Goal: Transaction & Acquisition: Purchase product/service

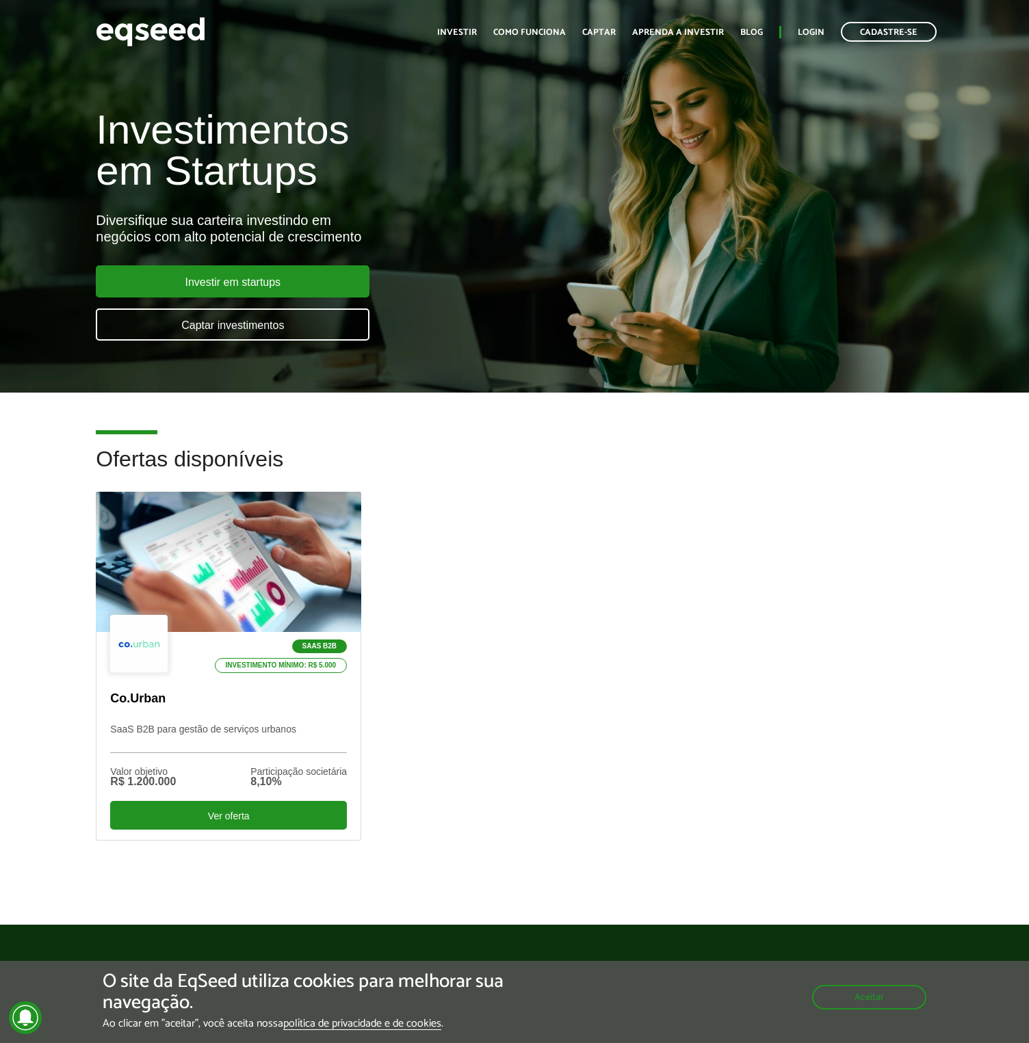
click at [617, 575] on div "SaaS B2B Investimento mínimo: R$ 5.000 Co.Urban SaaS B2B para gestão de serviço…" at bounding box center [514, 687] width 857 height 391
click at [693, 641] on div "SaaS B2B Investimento mínimo: R$ 5.000 Co.Urban SaaS B2B para gestão de serviço…" at bounding box center [514, 687] width 857 height 391
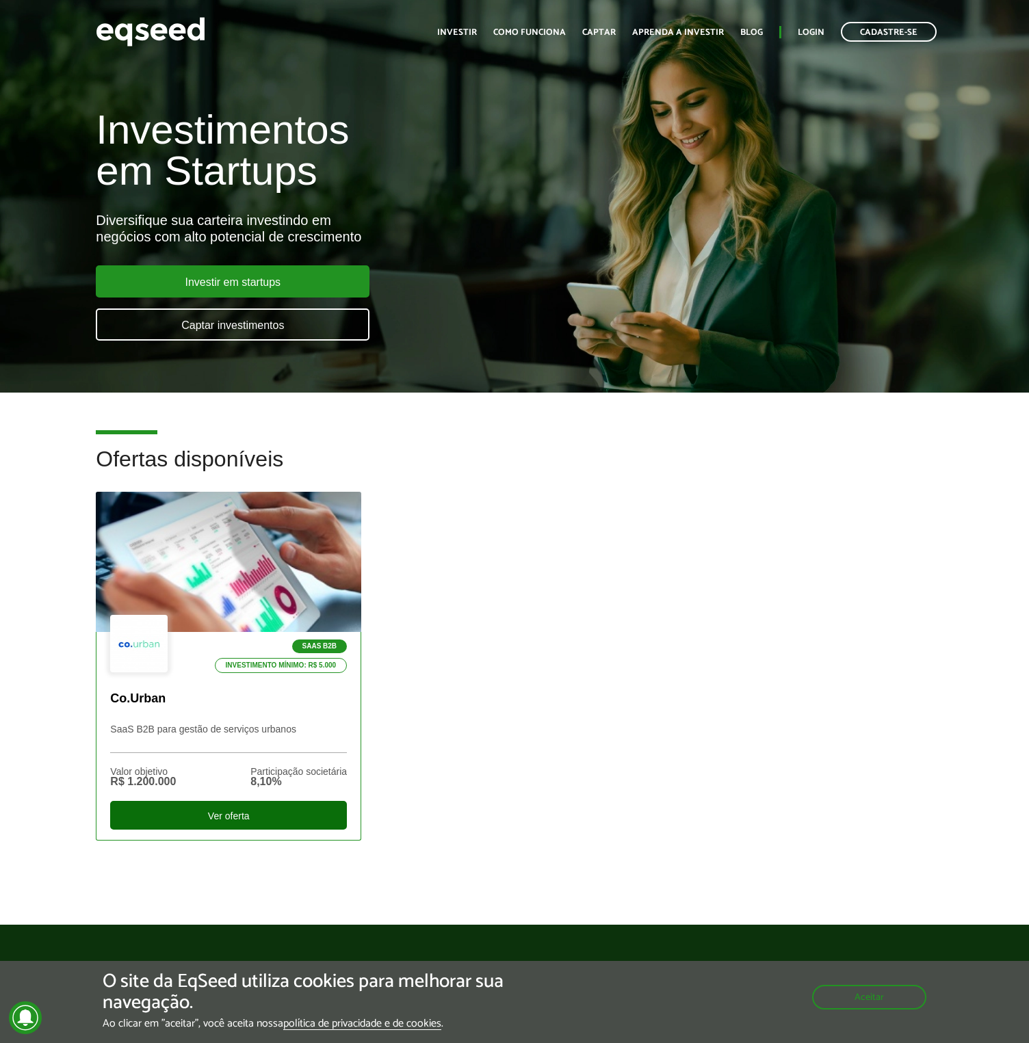
click at [252, 810] on div "Ver oferta" at bounding box center [228, 815] width 237 height 29
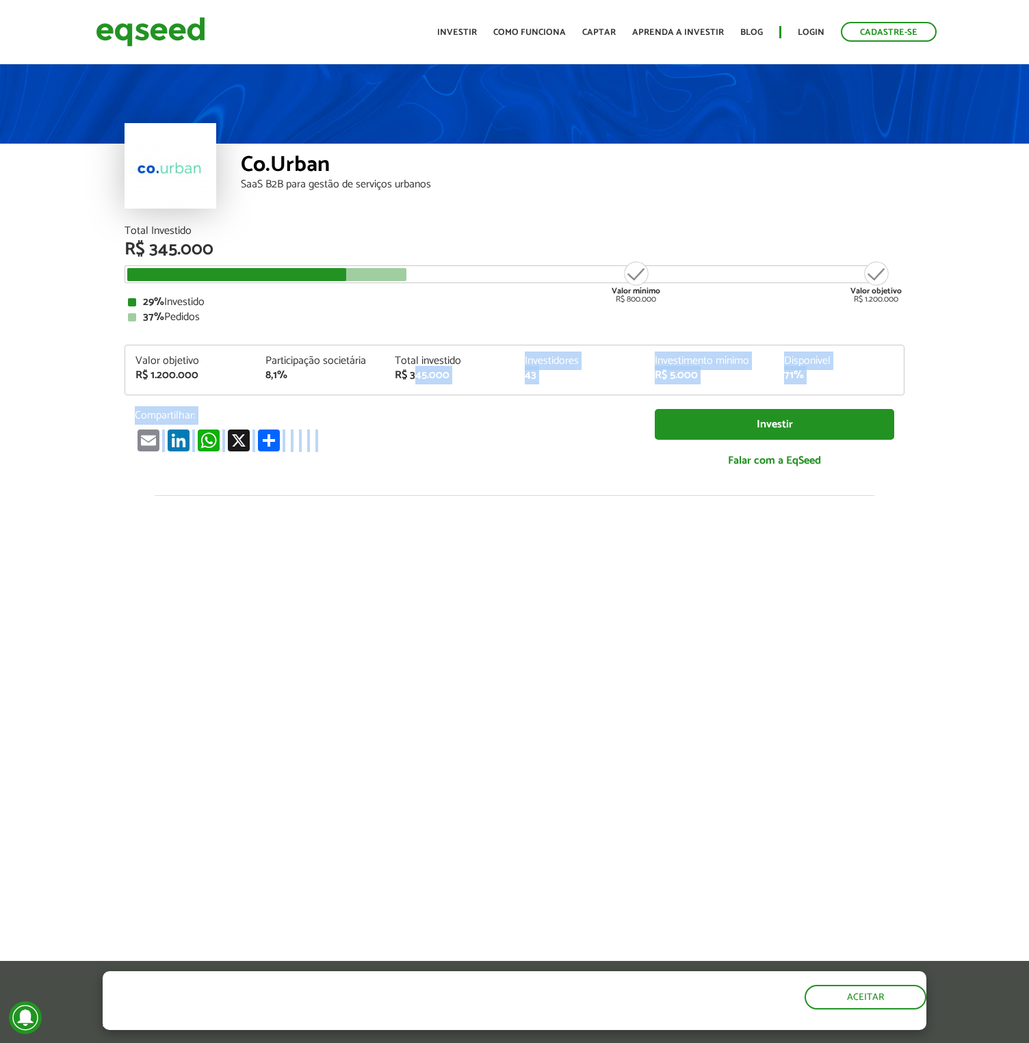
drag, startPoint x: 432, startPoint y: 393, endPoint x: 466, endPoint y: 435, distance: 53.5
click at [465, 434] on div "Total Investido R$ 345.000 Valor mínimo R$ 800.000 Valor objetivo R$ 1.200.000 …" at bounding box center [515, 354] width 780 height 256
drag, startPoint x: 469, startPoint y: 436, endPoint x: 503, endPoint y: 436, distance: 34.9
click at [470, 436] on div "Email LinkedIn WhatsApp X Compartilhar" at bounding box center [384, 440] width 499 height 23
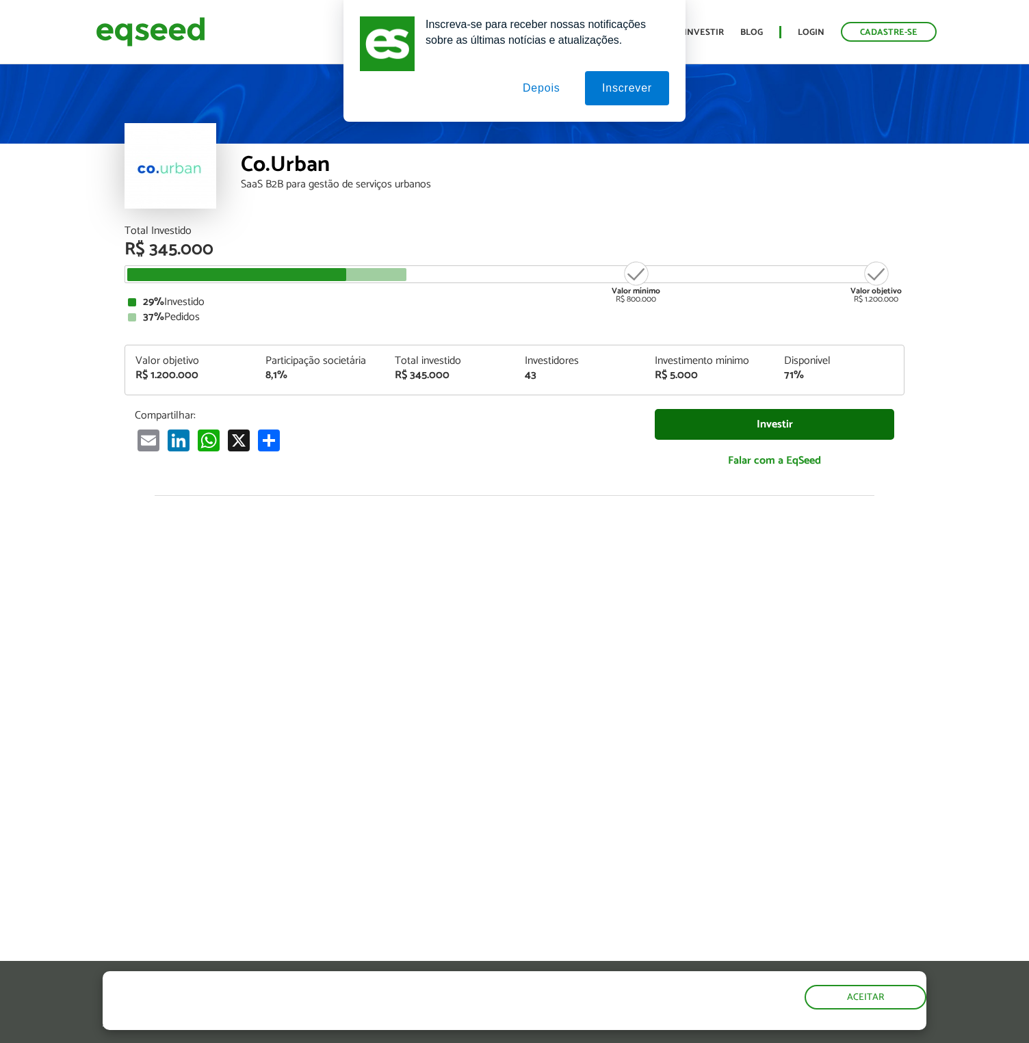
scroll to position [1, 0]
click at [791, 430] on link "Investir" at bounding box center [774, 423] width 239 height 31
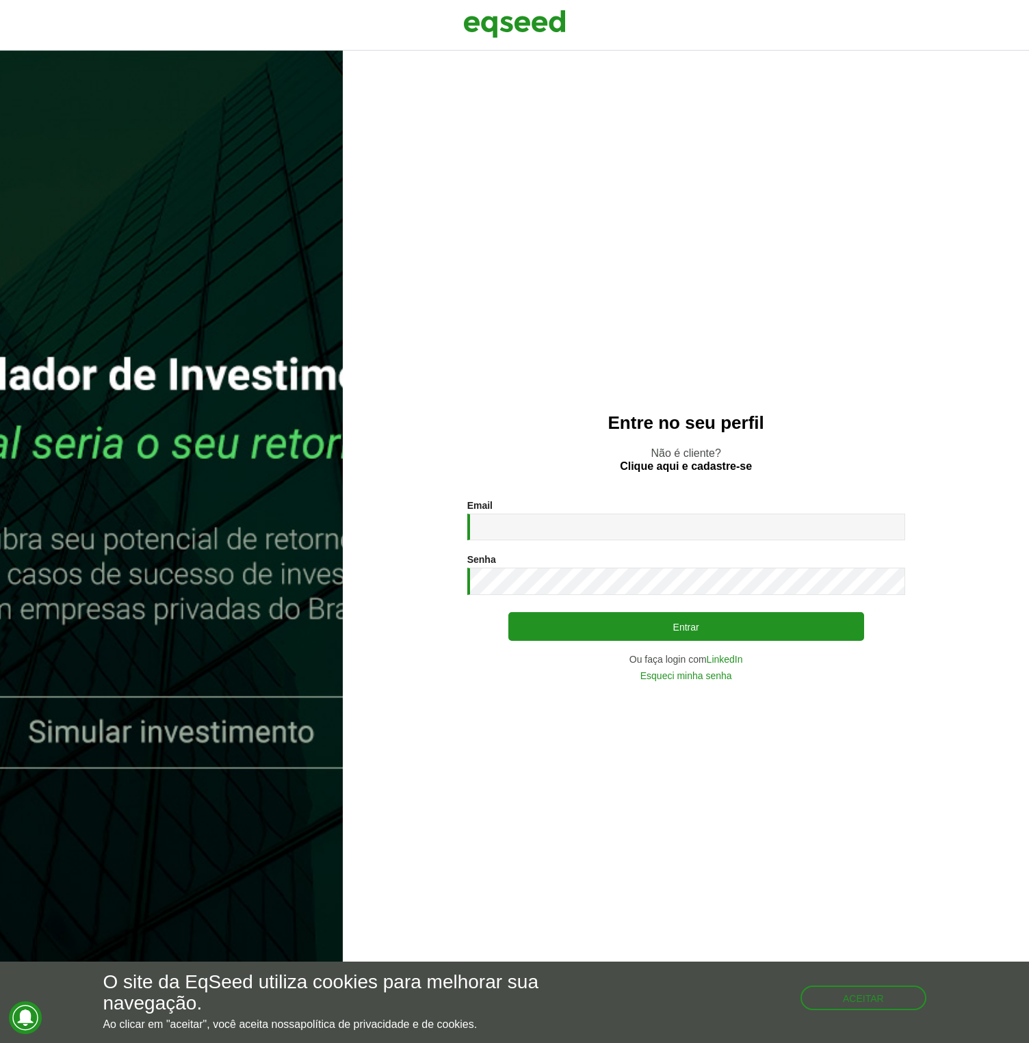
drag, startPoint x: 566, startPoint y: 368, endPoint x: 578, endPoint y: 376, distance: 14.4
click at [566, 368] on div "Entre no seu perfil Não é cliente? Clique aqui e cadastre-se Email * Digite seu…" at bounding box center [686, 547] width 686 height 993
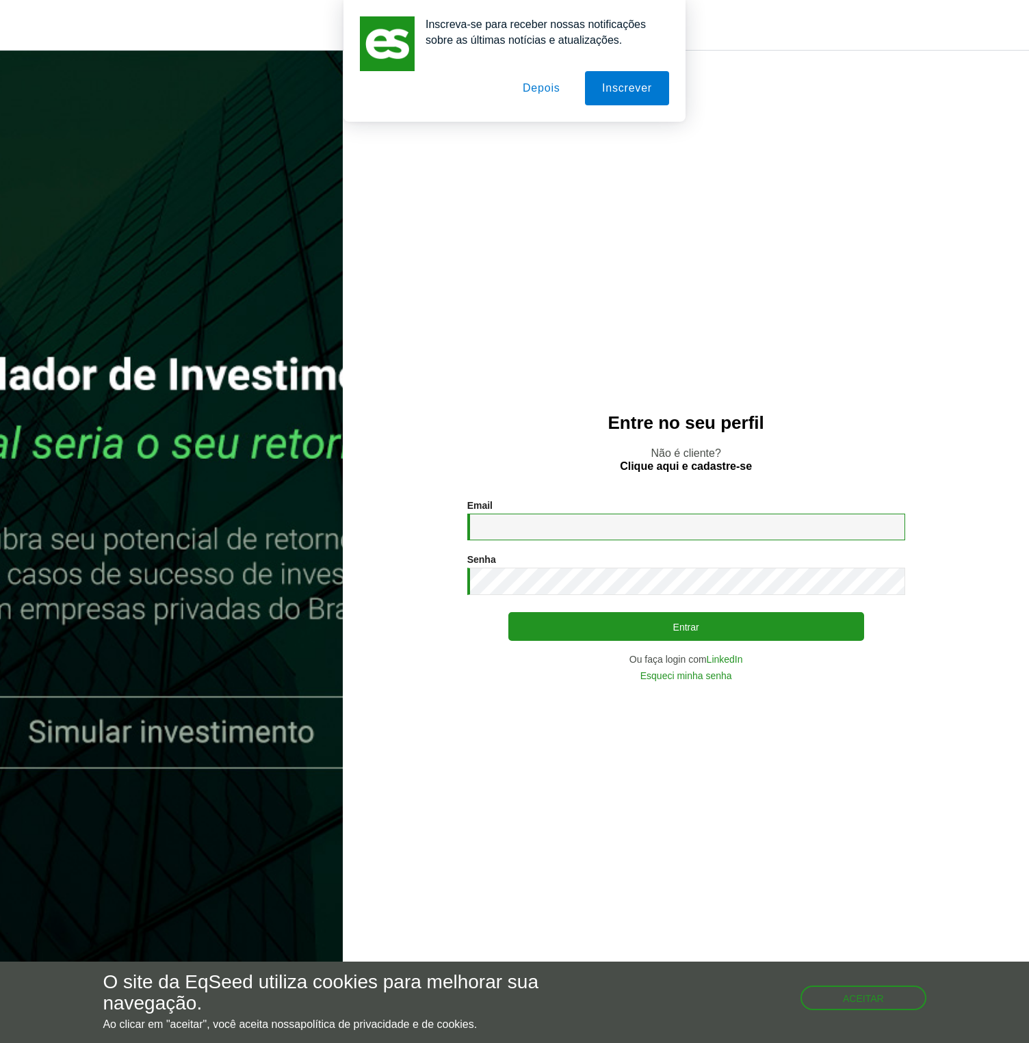
click at [629, 525] on input "Email *" at bounding box center [686, 527] width 438 height 27
paste input "**********"
type input "**********"
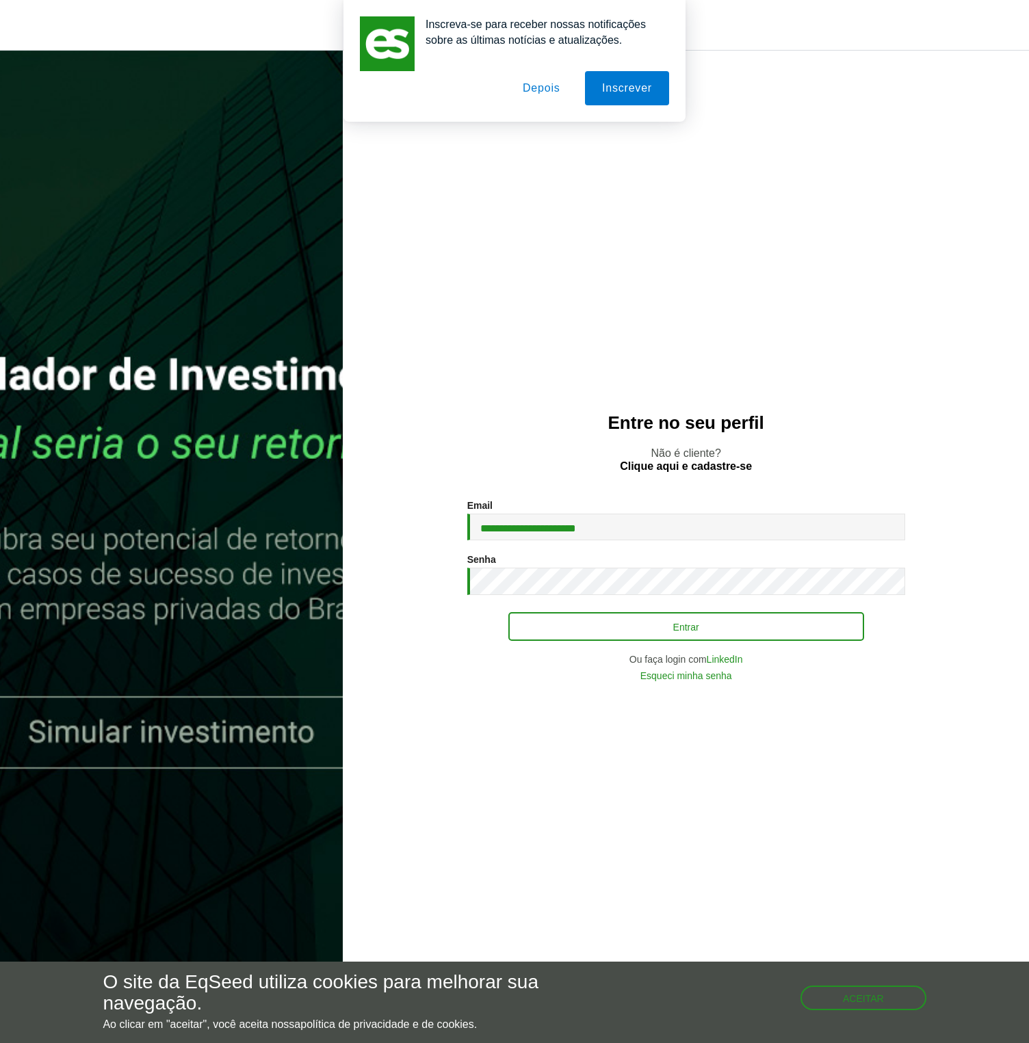
click at [707, 630] on button "Entrar" at bounding box center [686, 626] width 356 height 29
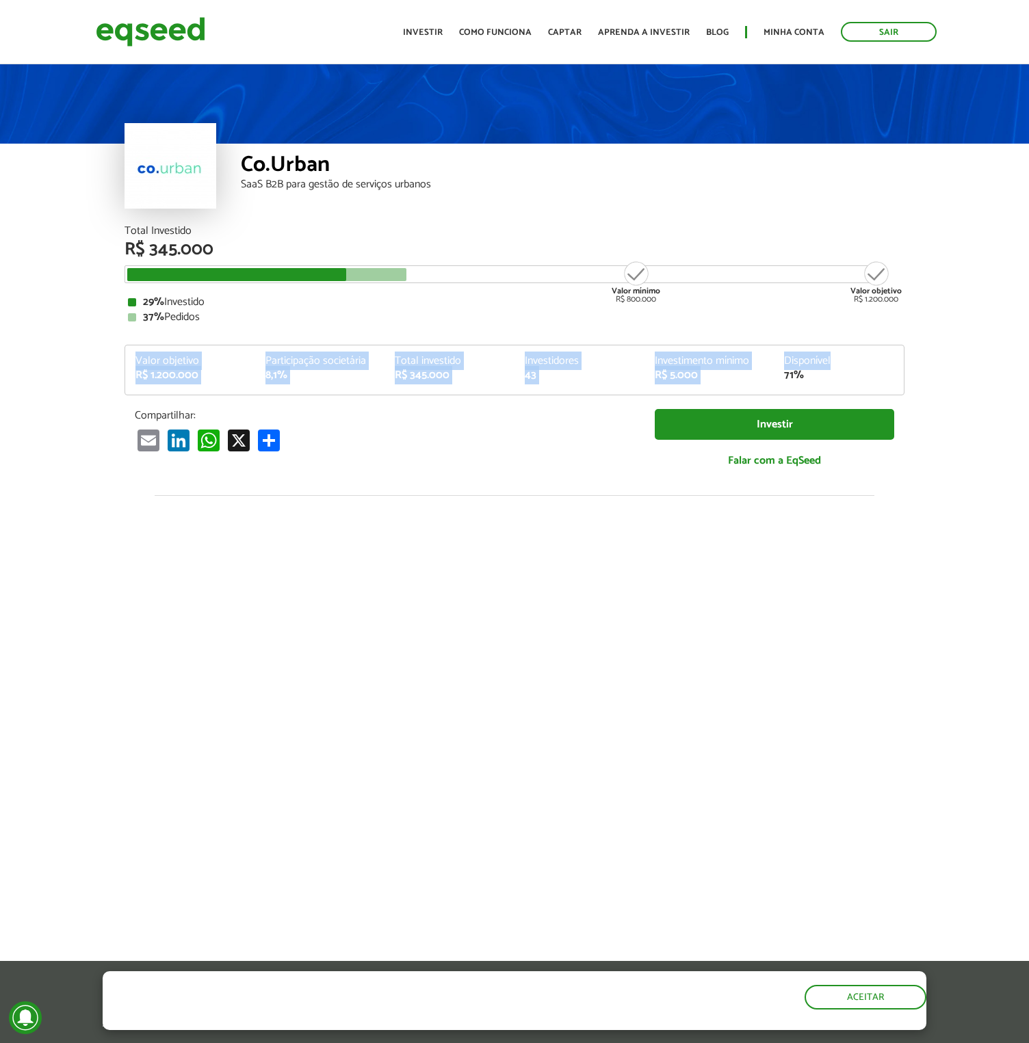
drag, startPoint x: 798, startPoint y: 371, endPoint x: 566, endPoint y: 342, distance: 233.8
click at [566, 345] on div "Valor objetivo R$ 1.200.000 Participação societária 8,1% Total investido R$ 345…" at bounding box center [515, 370] width 780 height 51
click at [568, 333] on div "Total Investido R$ 345.000 Valor mínimo R$ 800.000 Valor objetivo R$ 1.200.000 …" at bounding box center [515, 354] width 780 height 256
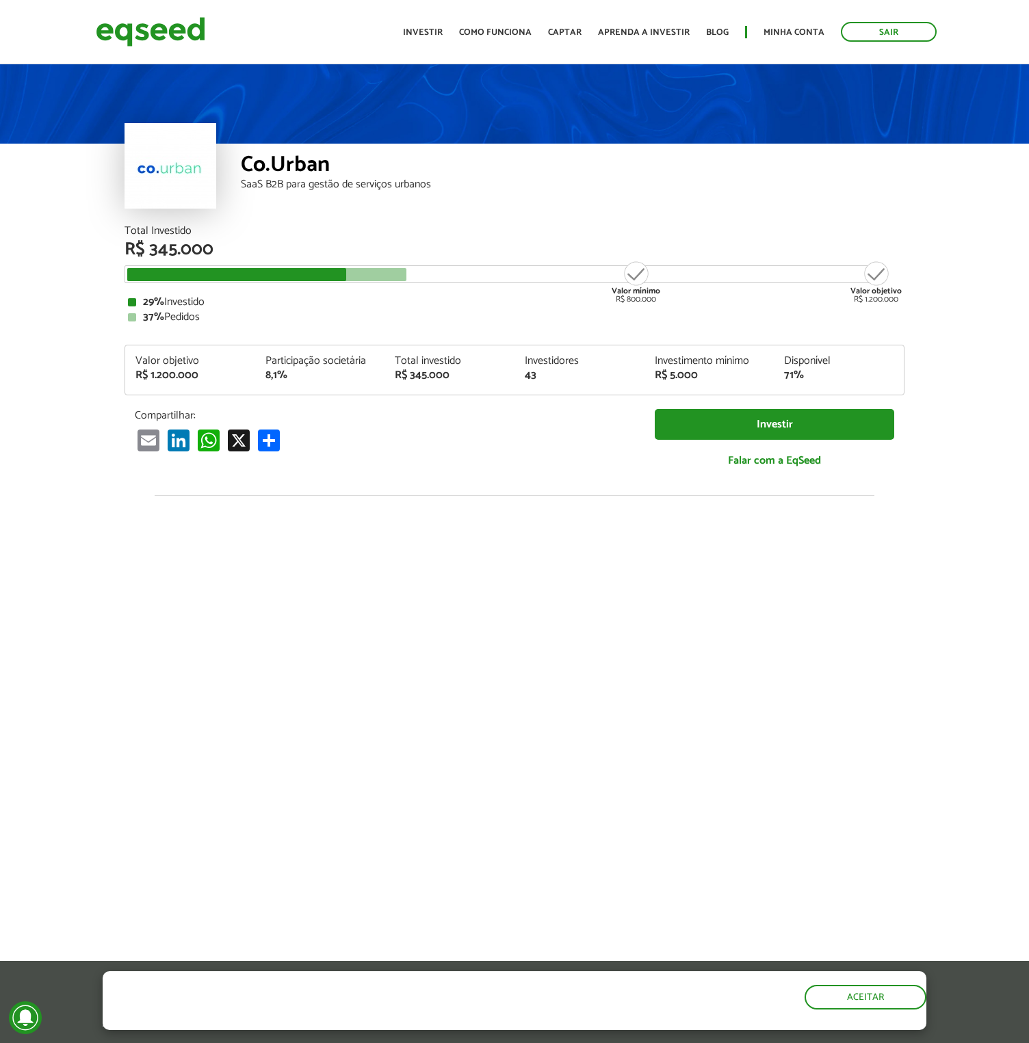
click at [547, 415] on p "Compartilhar:" at bounding box center [384, 415] width 499 height 13
click at [708, 422] on link "Investir" at bounding box center [774, 424] width 239 height 31
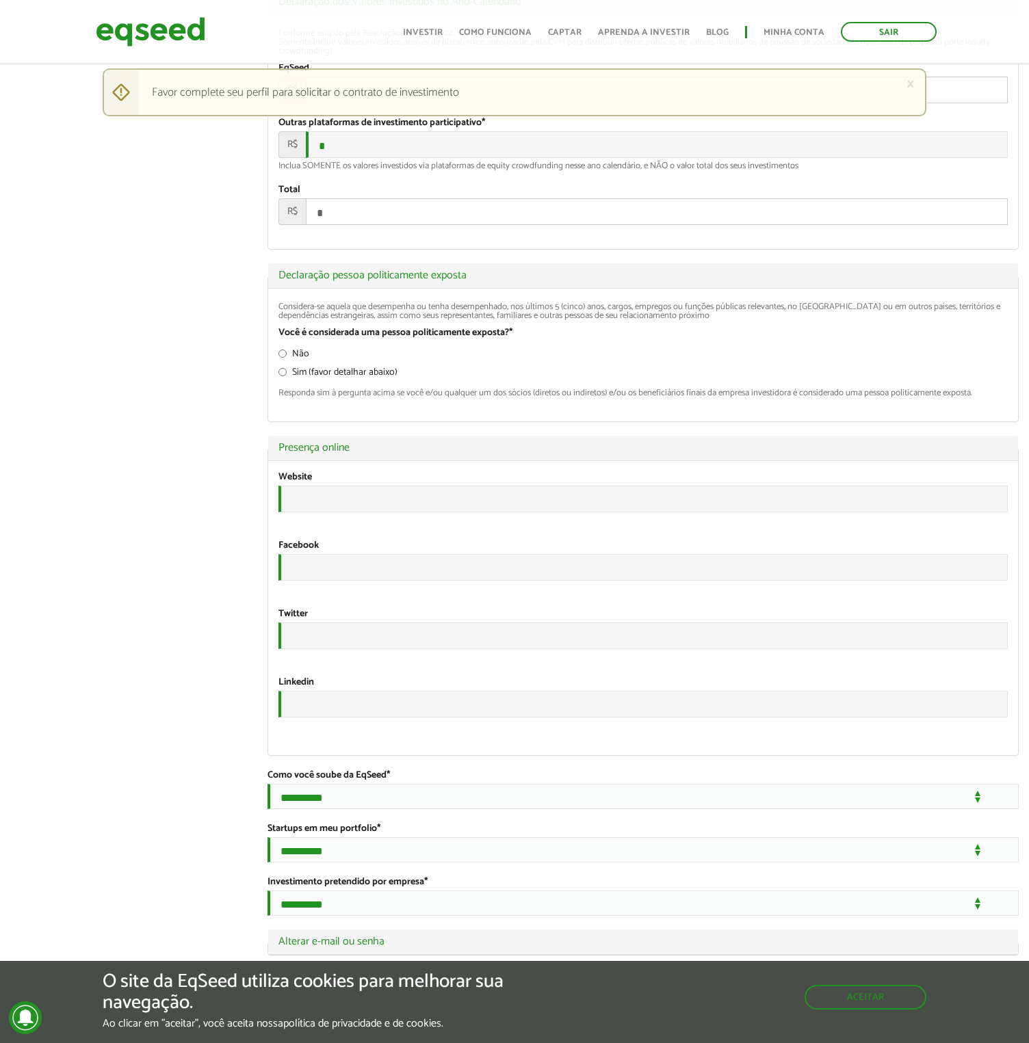
scroll to position [1840, 0]
click at [895, 1004] on button "Aceitar" at bounding box center [865, 997] width 122 height 25
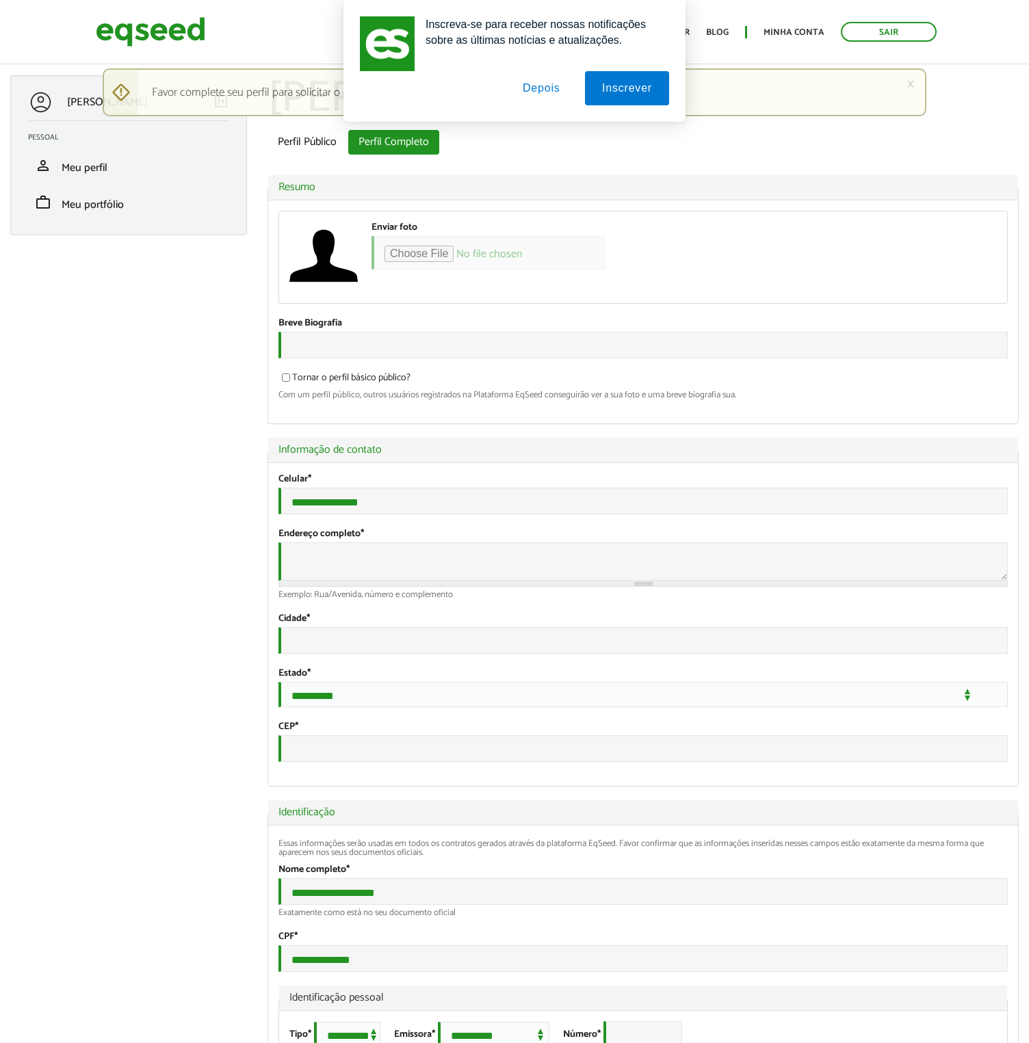
scroll to position [0, 0]
click at [542, 80] on button "Depois" at bounding box center [542, 88] width 72 height 34
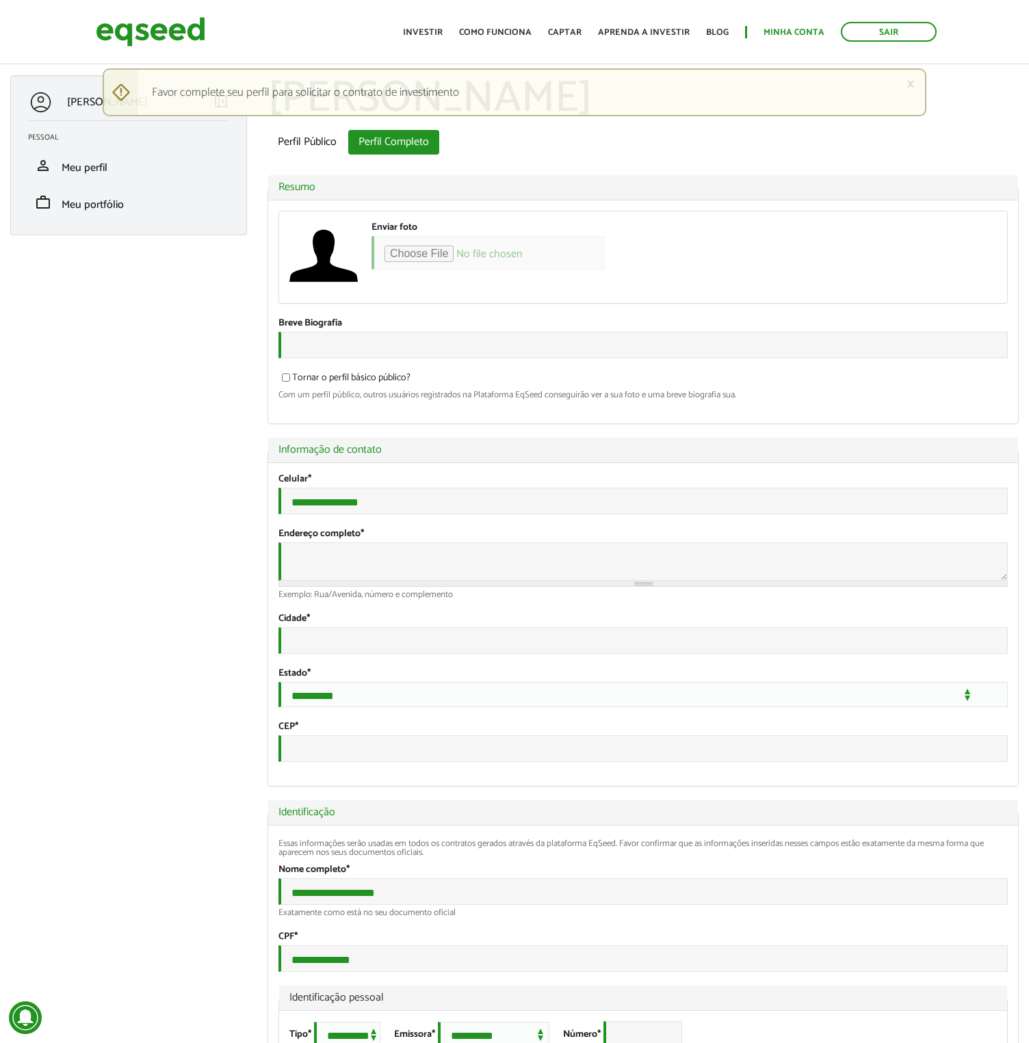
click at [806, 34] on link "Minha conta" at bounding box center [793, 32] width 61 height 9
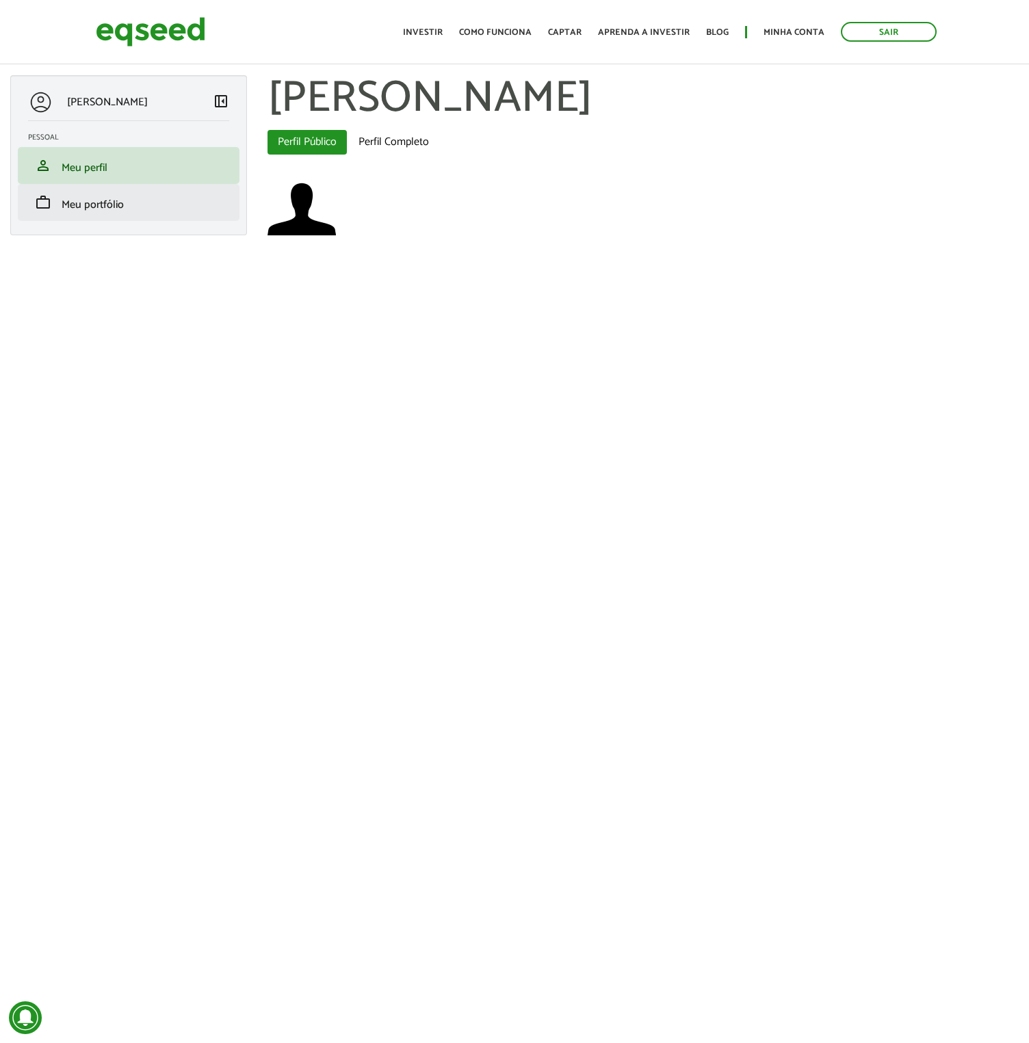
click at [94, 211] on span "Meu portfólio" at bounding box center [93, 205] width 62 height 18
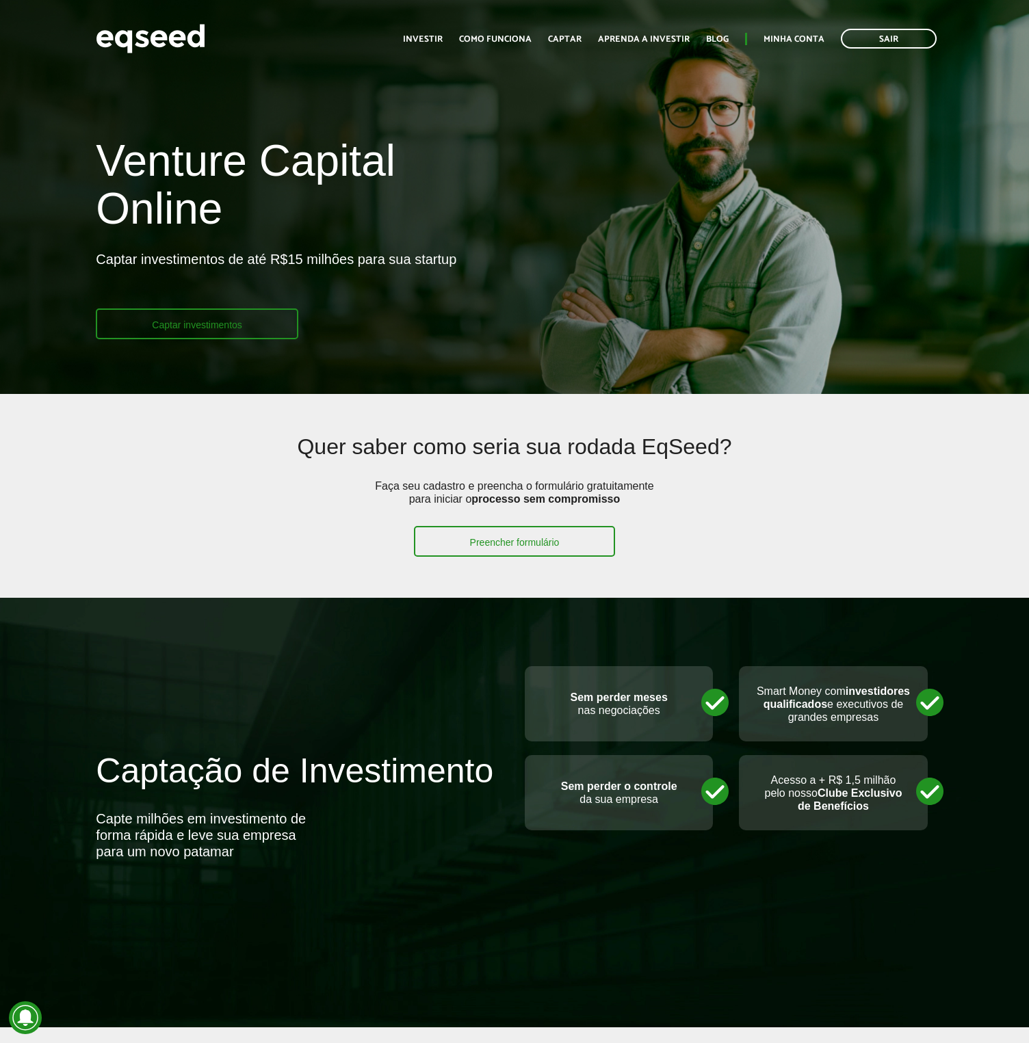
click at [221, 324] on link "Captar investimentos" at bounding box center [197, 324] width 202 height 31
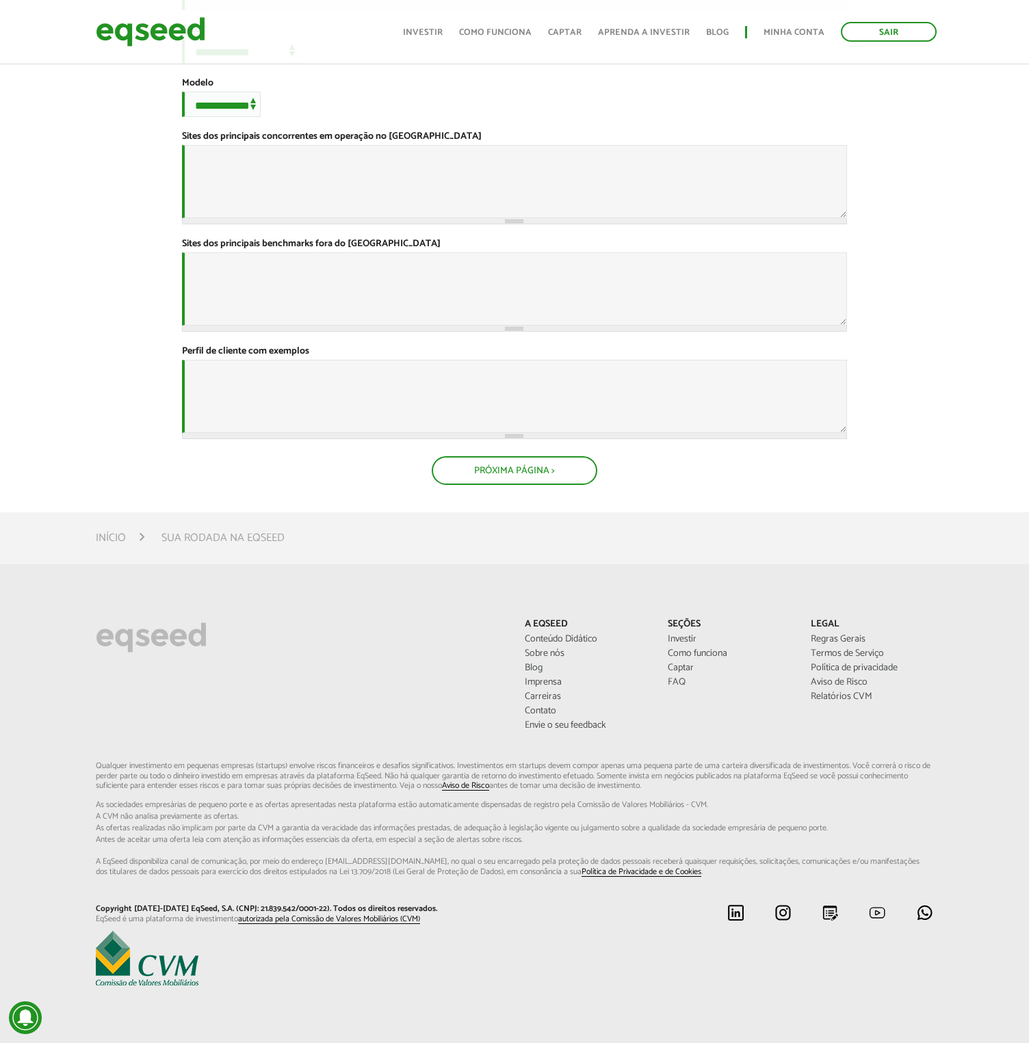
scroll to position [657, 0]
click at [524, 465] on button "Próxima Página >" at bounding box center [515, 470] width 166 height 29
